Goal: Information Seeking & Learning: Learn about a topic

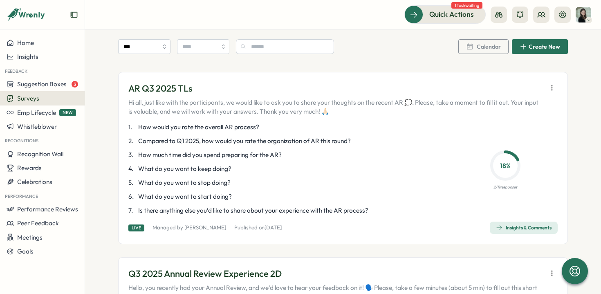
scroll to position [927, 0]
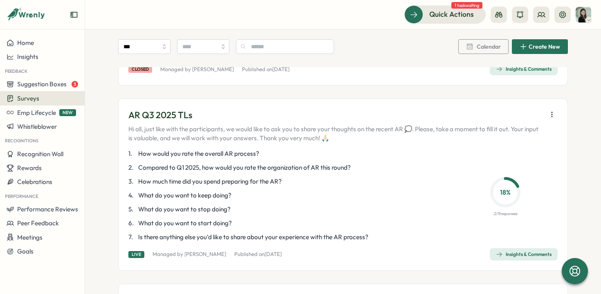
click at [505, 251] on div "Insights & Comments" at bounding box center [524, 254] width 56 height 7
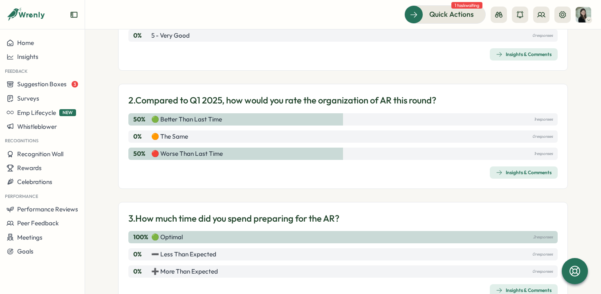
scroll to position [192, 0]
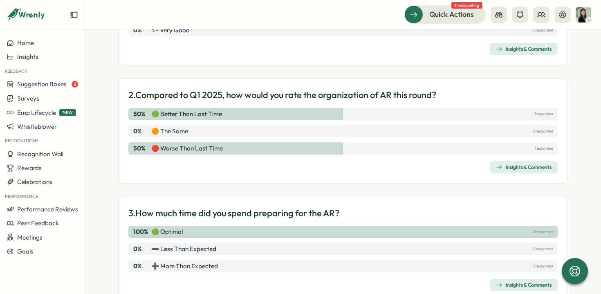
click at [513, 166] on div "Insights & Comments" at bounding box center [524, 167] width 56 height 7
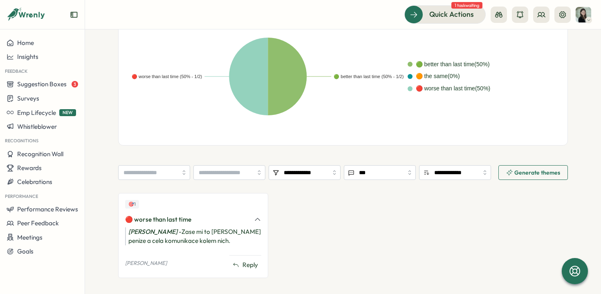
scroll to position [202, 0]
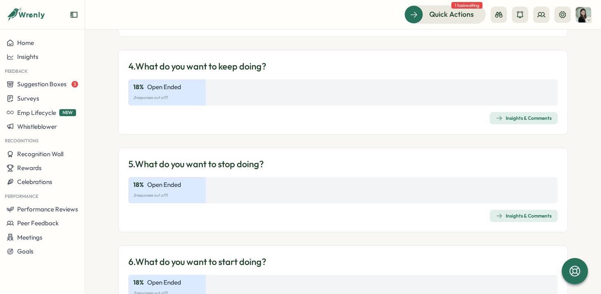
scroll to position [457, 0]
click at [532, 116] on div "Insights & Comments" at bounding box center [524, 117] width 56 height 7
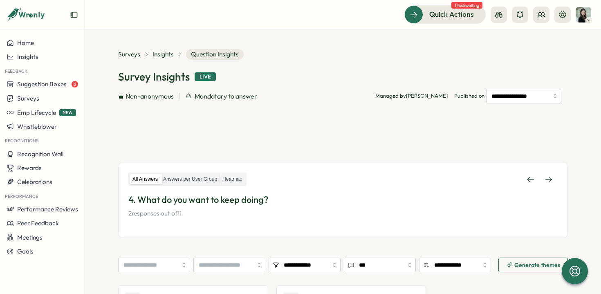
scroll to position [117, 0]
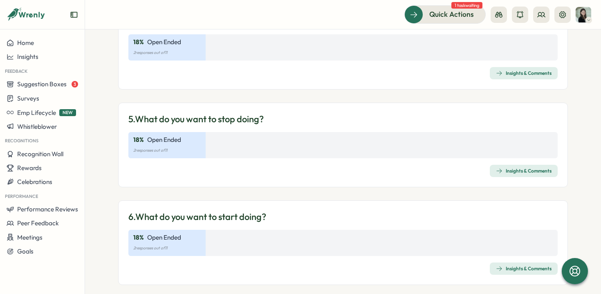
scroll to position [506, 0]
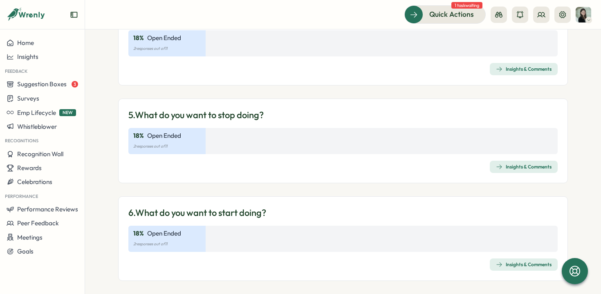
click at [519, 168] on div "Insights & Comments" at bounding box center [524, 166] width 56 height 7
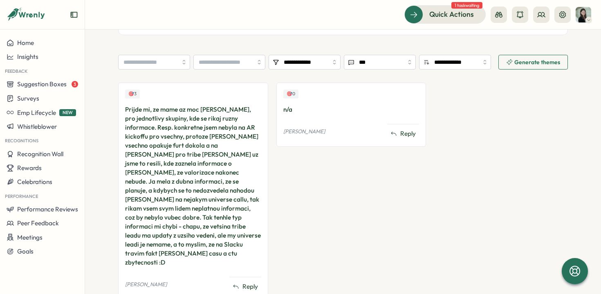
scroll to position [206, 0]
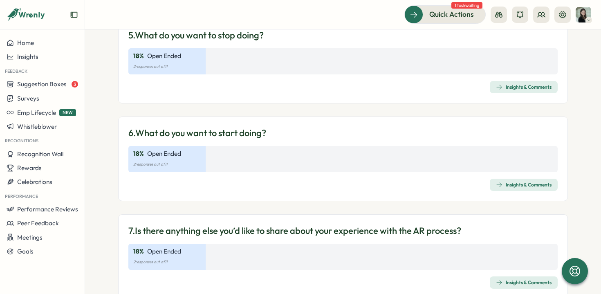
scroll to position [610, 0]
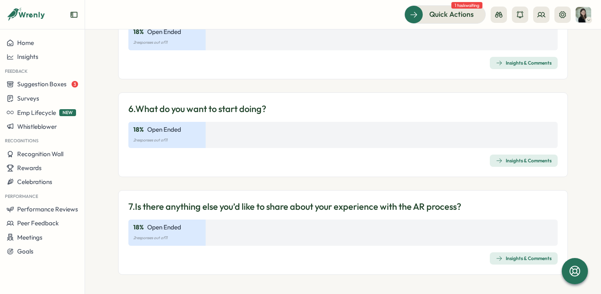
click at [517, 159] on div "Insights & Comments" at bounding box center [524, 160] width 56 height 7
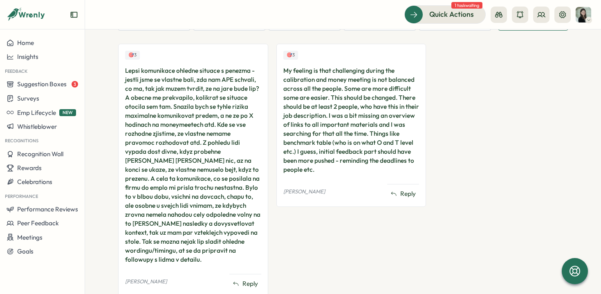
scroll to position [242, 0]
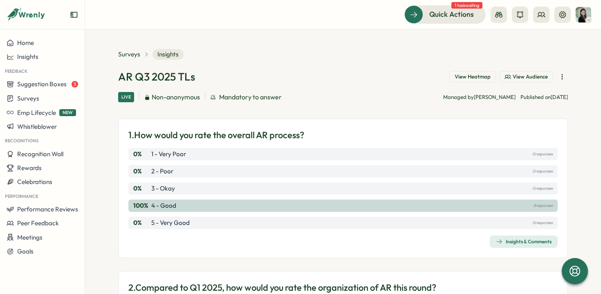
scroll to position [610, 0]
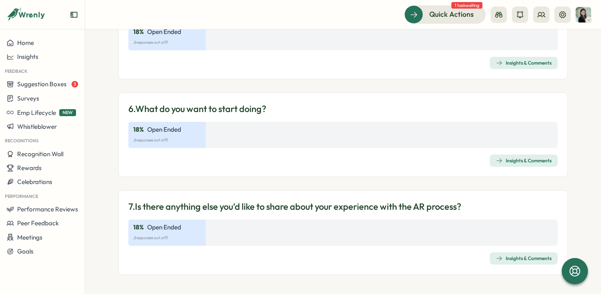
click at [503, 258] on div "Insights & Comments" at bounding box center [524, 258] width 56 height 7
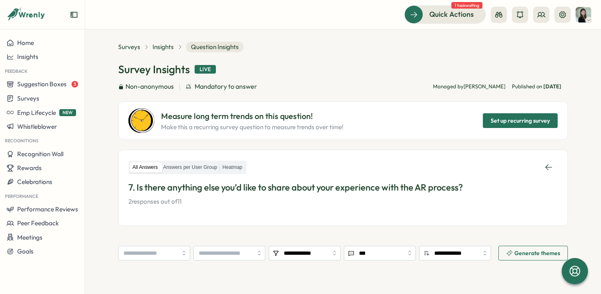
scroll to position [7, 0]
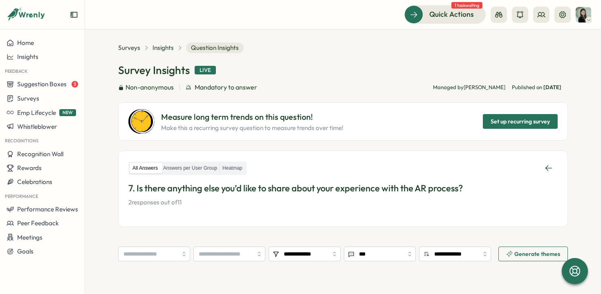
click at [183, 210] on div "All Answers Answers per User Group Heatmap 7. Is there anything else you’d like…" at bounding box center [342, 189] width 429 height 56
